Goal: Task Accomplishment & Management: Use online tool/utility

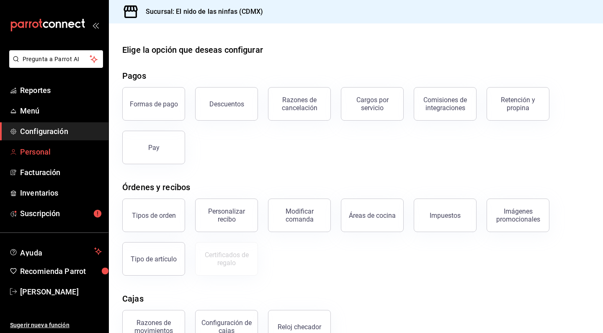
click at [41, 155] on span "Personal" at bounding box center [61, 151] width 82 height 11
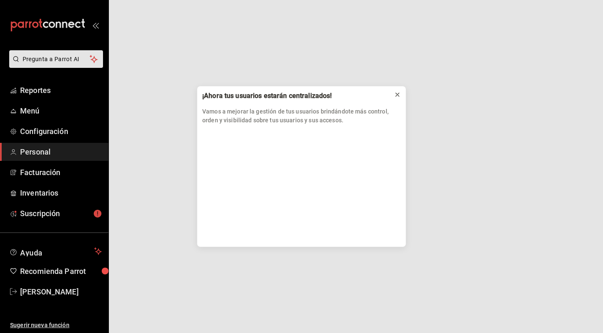
click at [397, 97] on icon at bounding box center [397, 94] width 7 height 7
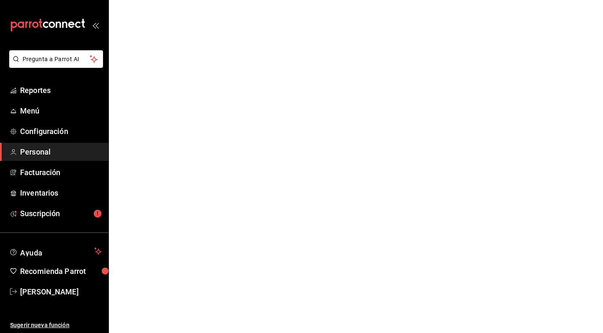
click at [397, 0] on html "Pregunta a Parrot AI Reportes Menú Configuración Personal Facturación Inventari…" at bounding box center [301, 0] width 603 height 0
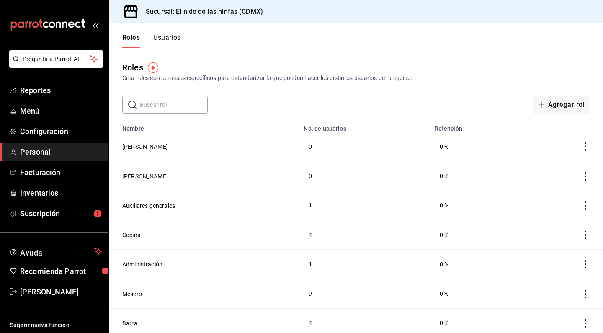
click at [174, 35] on button "Usuarios" at bounding box center [167, 41] width 28 height 14
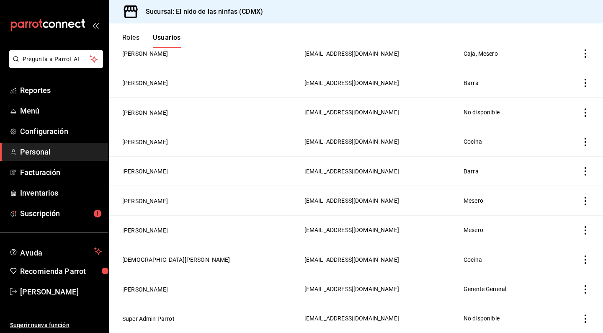
scroll to position [476, 0]
click at [52, 88] on span "Reportes" at bounding box center [61, 90] width 82 height 11
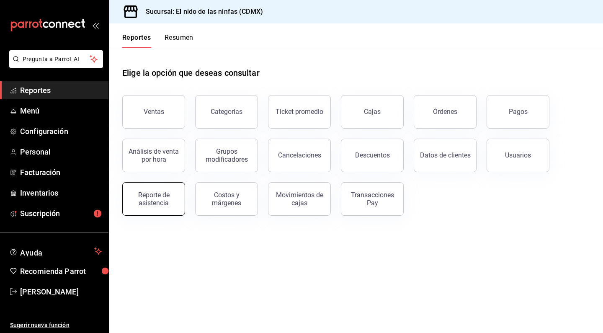
click at [169, 195] on div "Reporte de asistencia" at bounding box center [154, 199] width 52 height 16
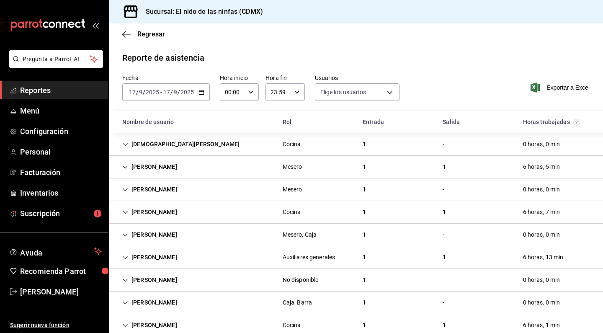
type input "f173dc28-cd37-4426-b6e2-67a35de93594,641c53eb-4821-441b-8201-a053f8237036,13bce…"
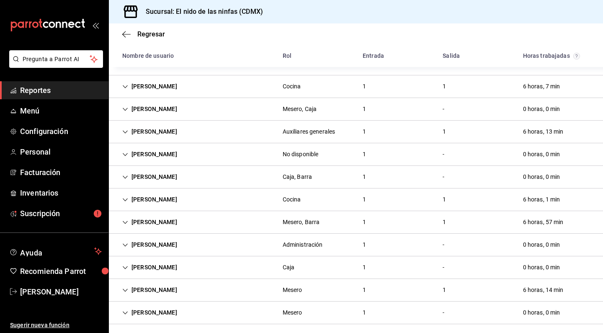
scroll to position [126, 0]
click at [128, 108] on icon "Cell" at bounding box center [125, 109] width 6 height 6
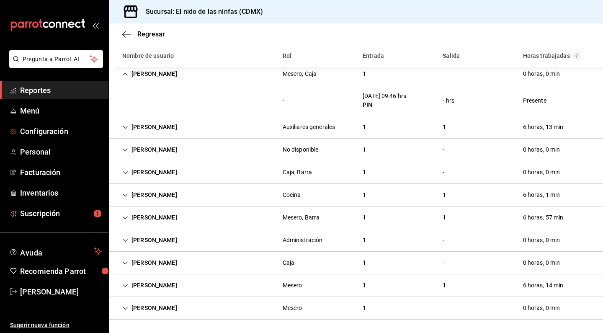
scroll to position [161, 0]
click at [34, 89] on span "Reportes" at bounding box center [61, 90] width 82 height 11
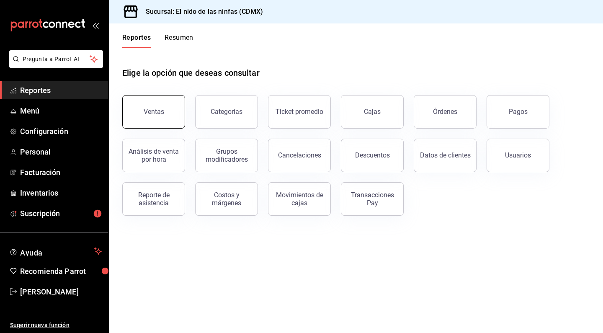
click at [149, 105] on button "Ventas" at bounding box center [153, 112] width 63 height 34
